Goal: Use online tool/utility: Utilize a website feature to perform a specific function

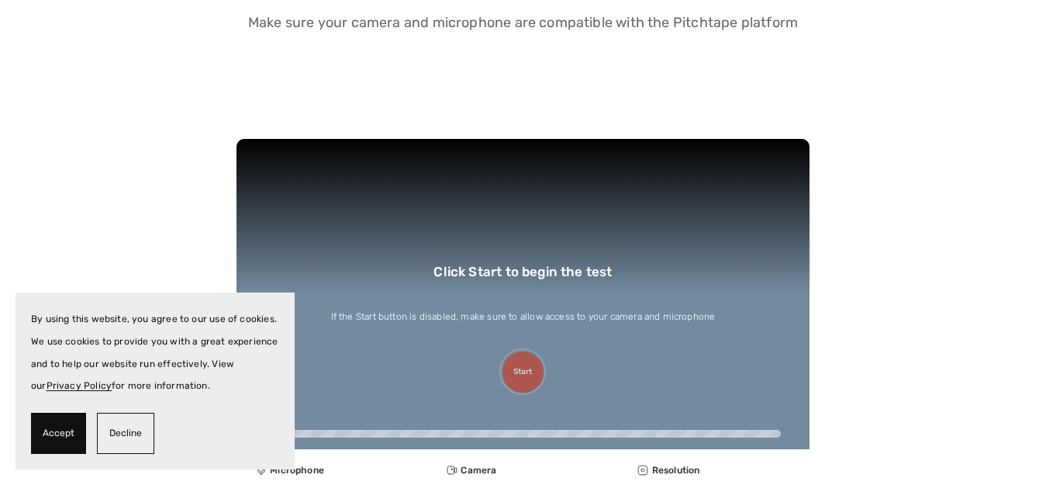
scroll to position [388, 0]
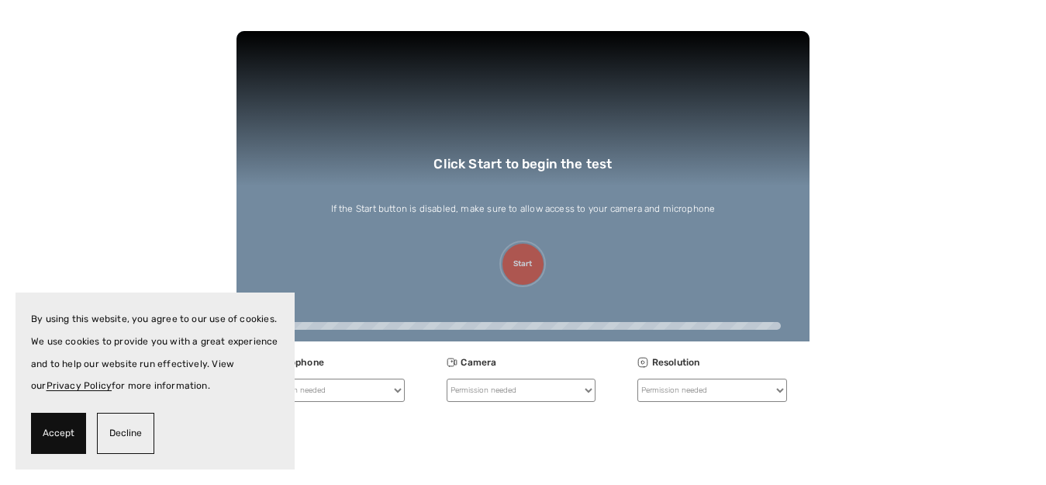
click at [59, 428] on span "Accept" at bounding box center [59, 433] width 32 height 22
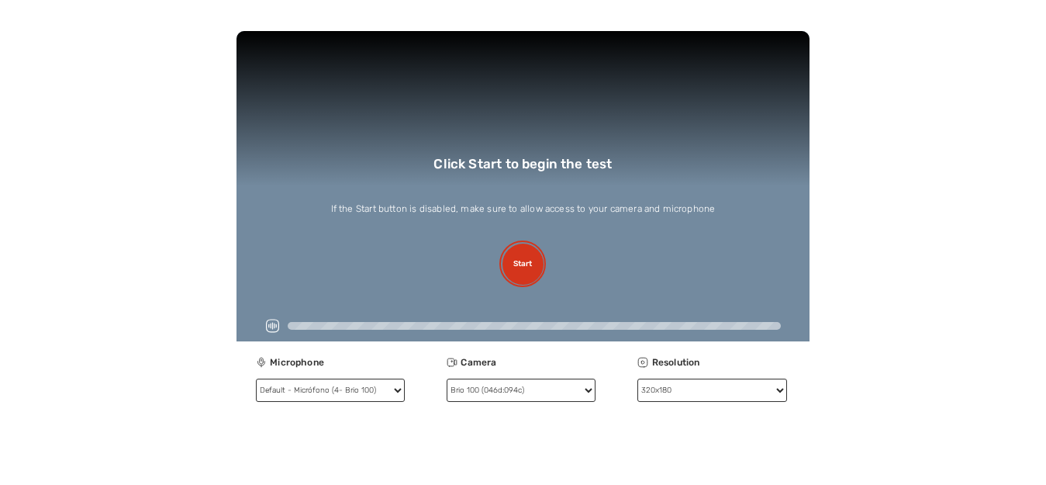
click at [427, 389] on div "Camera Brio 100 (046d:094c) Brio 100 (046d:094c)" at bounding box center [522, 374] width 191 height 46
click at [447, 389] on select "Brio 100 (046d:094c) Brio 100 (046d:094c)" at bounding box center [521, 389] width 149 height 23
click at [447, 378] on select "Brio 100 (046d:094c) Brio 100 (046d:094c)" at bounding box center [521, 389] width 149 height 23
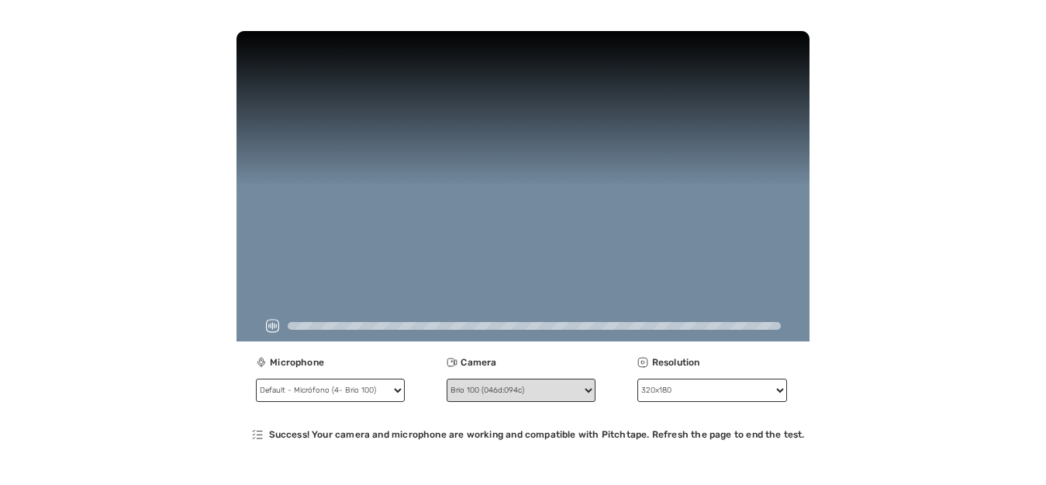
click at [447, 391] on select "Brio 100 (046d:094c) Brio 100 (046d:094c)" at bounding box center [521, 389] width 149 height 23
select select "f44a371243f6458d9f3092c934dc66fa2738cd76f619fd70bddc83517756bd5e"
click at [447, 378] on select "Brio 100 (046d:094c) Brio 100 (046d:094c)" at bounding box center [521, 389] width 149 height 23
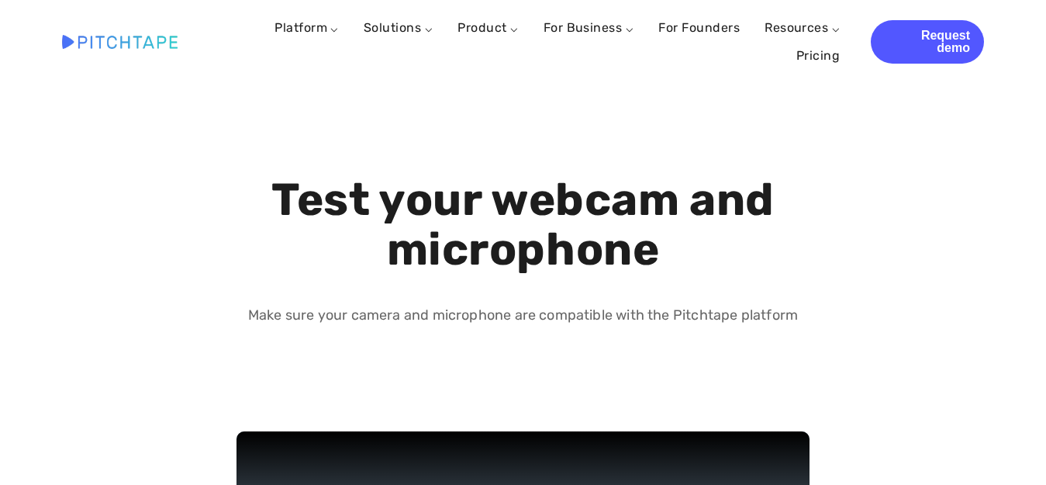
select select "1280x720"
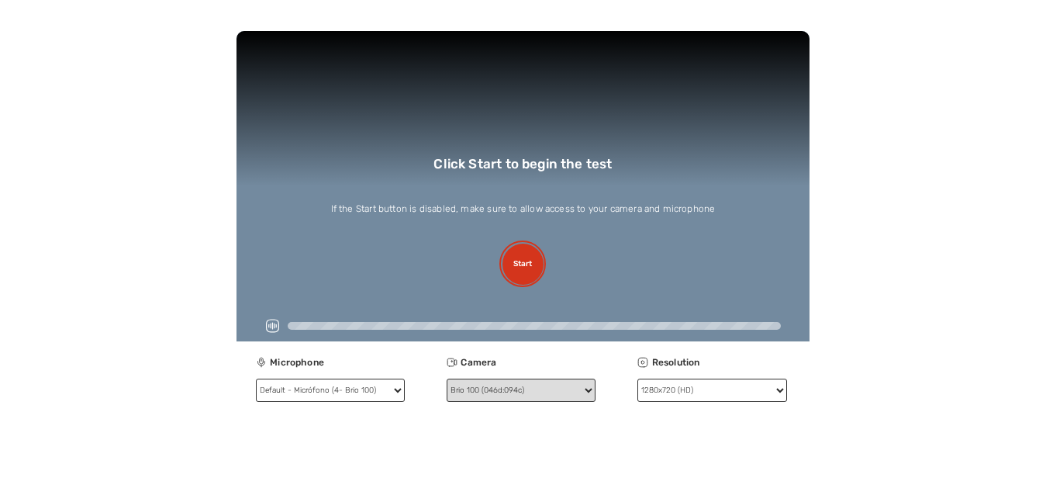
click at [447, 388] on select "Brio 100 (046d:094c) Brio 100 (046d:094c)" at bounding box center [521, 389] width 149 height 23
click at [502, 266] on button "Start" at bounding box center [522, 263] width 41 height 41
click at [502, 264] on button "Start" at bounding box center [522, 263] width 41 height 41
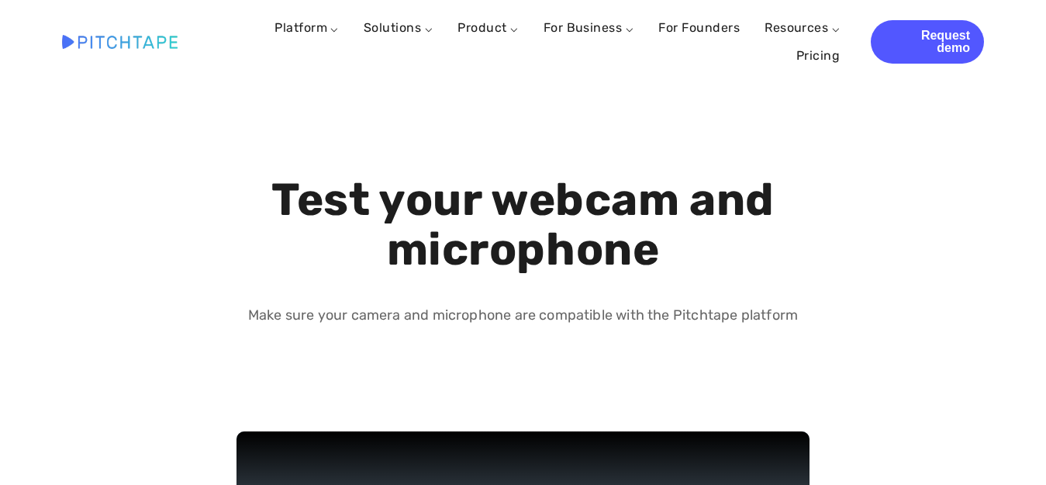
select select "1280x720"
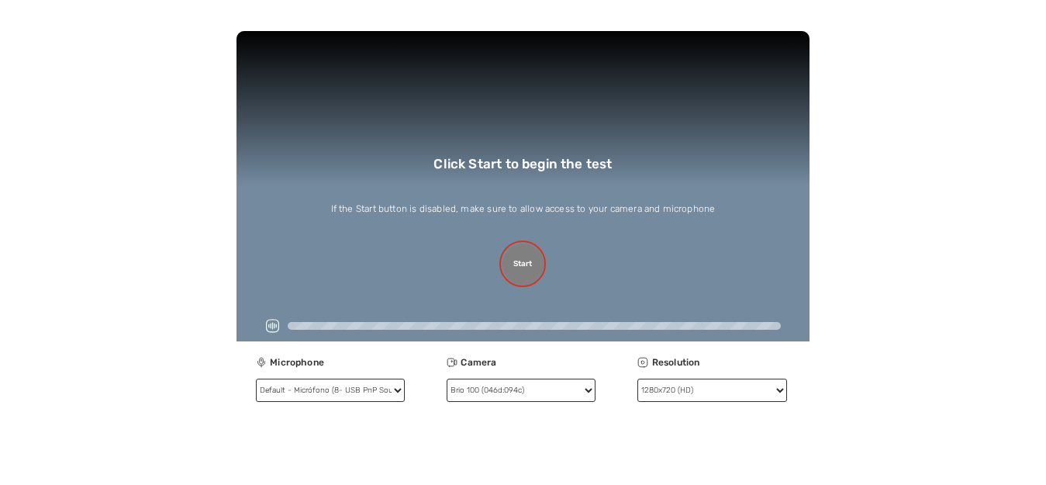
click at [502, 264] on button "Start" at bounding box center [522, 263] width 41 height 41
click at [502, 269] on button "Start" at bounding box center [522, 263] width 41 height 41
click at [412, 403] on div "Click Start to begin the test If the Start button is disabled, make sure to all…" at bounding box center [522, 223] width 573 height 385
click at [447, 392] on select "Brio 100 (046d:094c)" at bounding box center [521, 389] width 149 height 23
click at [447, 378] on select "Brio 100 (046d:094c)" at bounding box center [521, 389] width 149 height 23
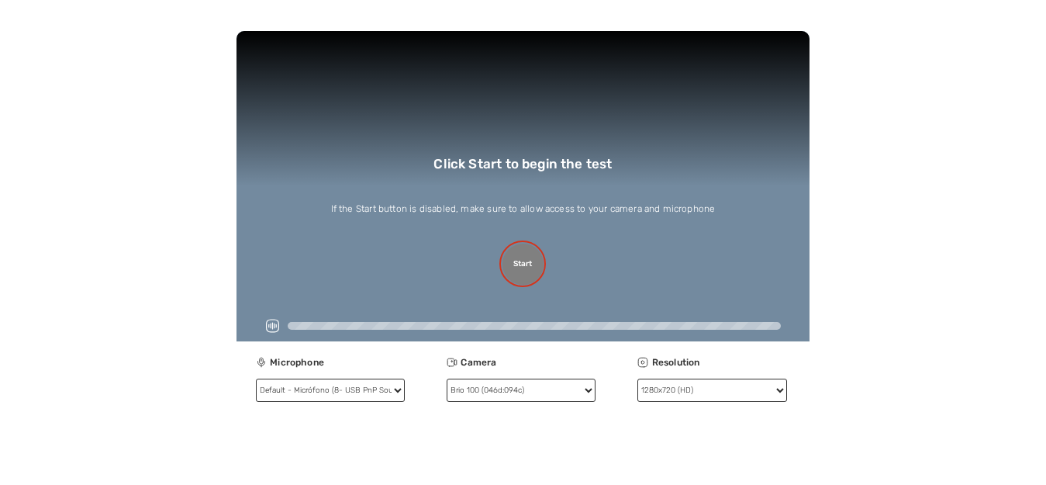
click at [502, 260] on button "Start" at bounding box center [522, 263] width 41 height 41
click at [502, 263] on button "Start" at bounding box center [522, 263] width 41 height 41
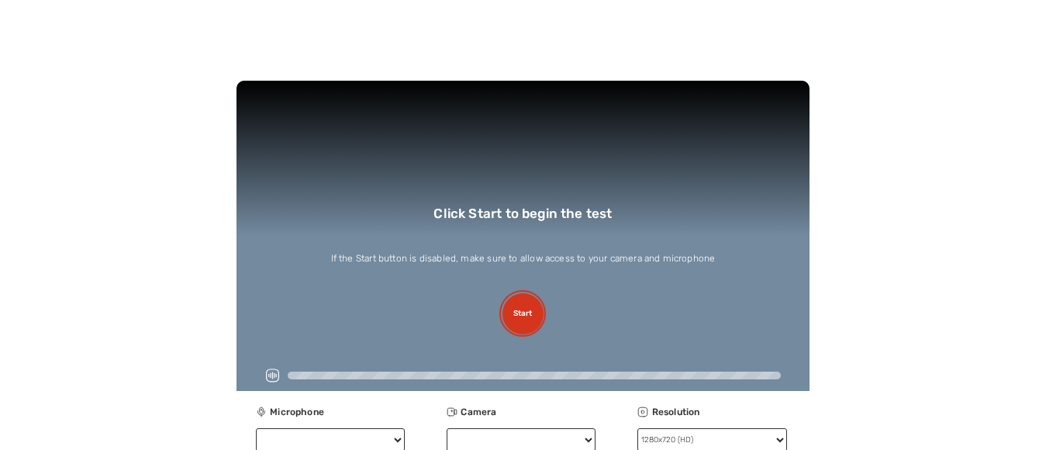
scroll to position [465, 0]
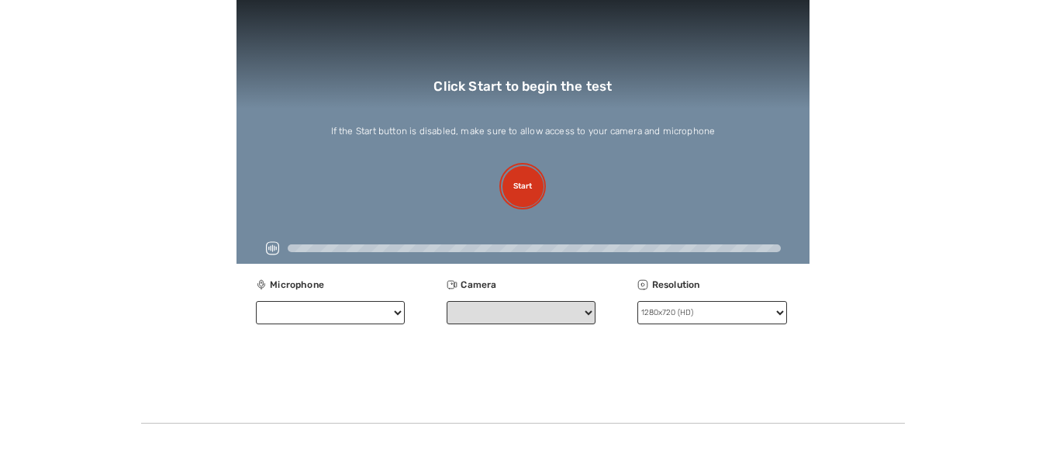
click at [447, 317] on select "Camera" at bounding box center [521, 312] width 149 height 23
click at [447, 310] on select "Camera" at bounding box center [521, 312] width 149 height 23
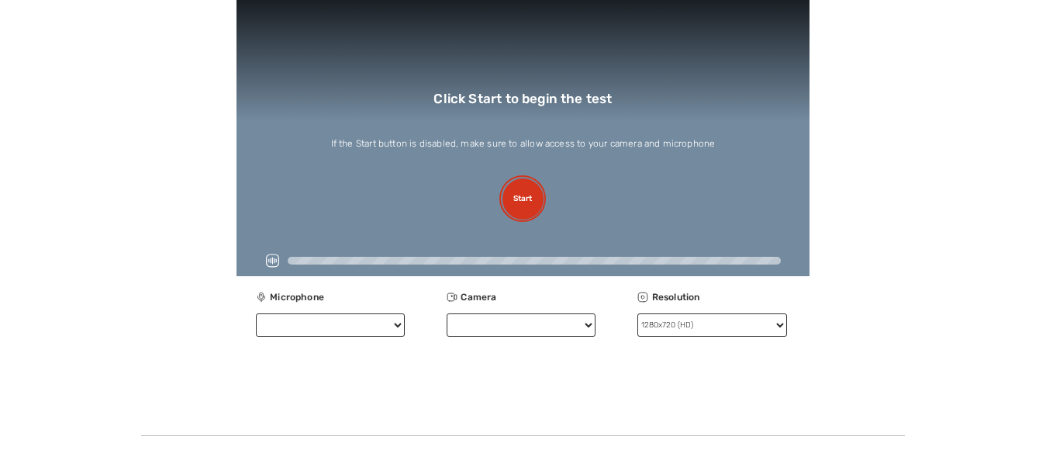
click at [801, 115] on div "Camera and Microphone Test Click Start to begin the test If the Start button is…" at bounding box center [523, 158] width 764 height 385
click at [502, 195] on button "Start" at bounding box center [522, 198] width 41 height 41
click at [502, 213] on button "Start" at bounding box center [522, 198] width 41 height 41
click at [302, 326] on select "Microphone" at bounding box center [330, 324] width 149 height 23
click at [447, 326] on select "Camera" at bounding box center [521, 324] width 149 height 23
